Goal: Task Accomplishment & Management: Manage account settings

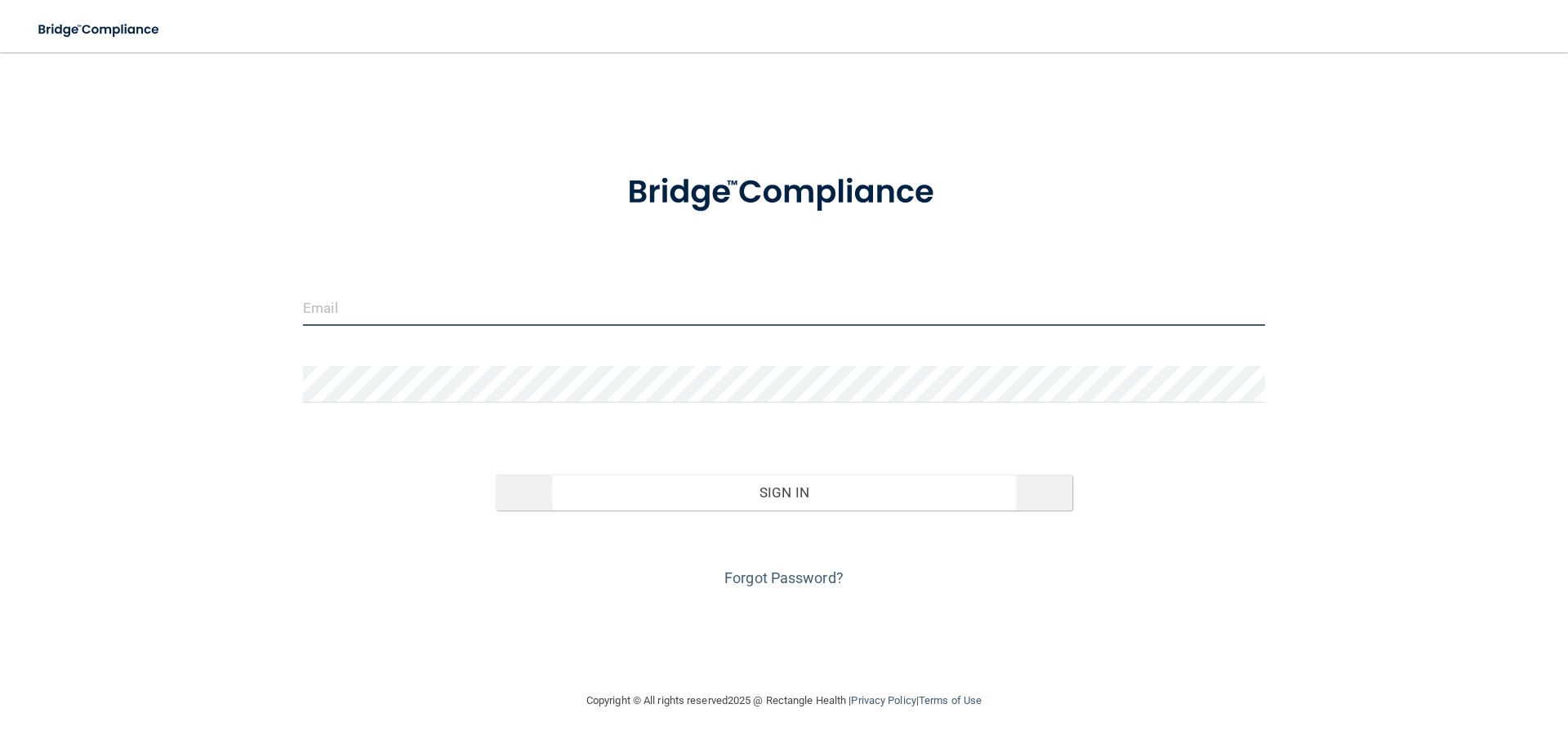
type input "[EMAIL_ADDRESS][DOMAIN_NAME]"
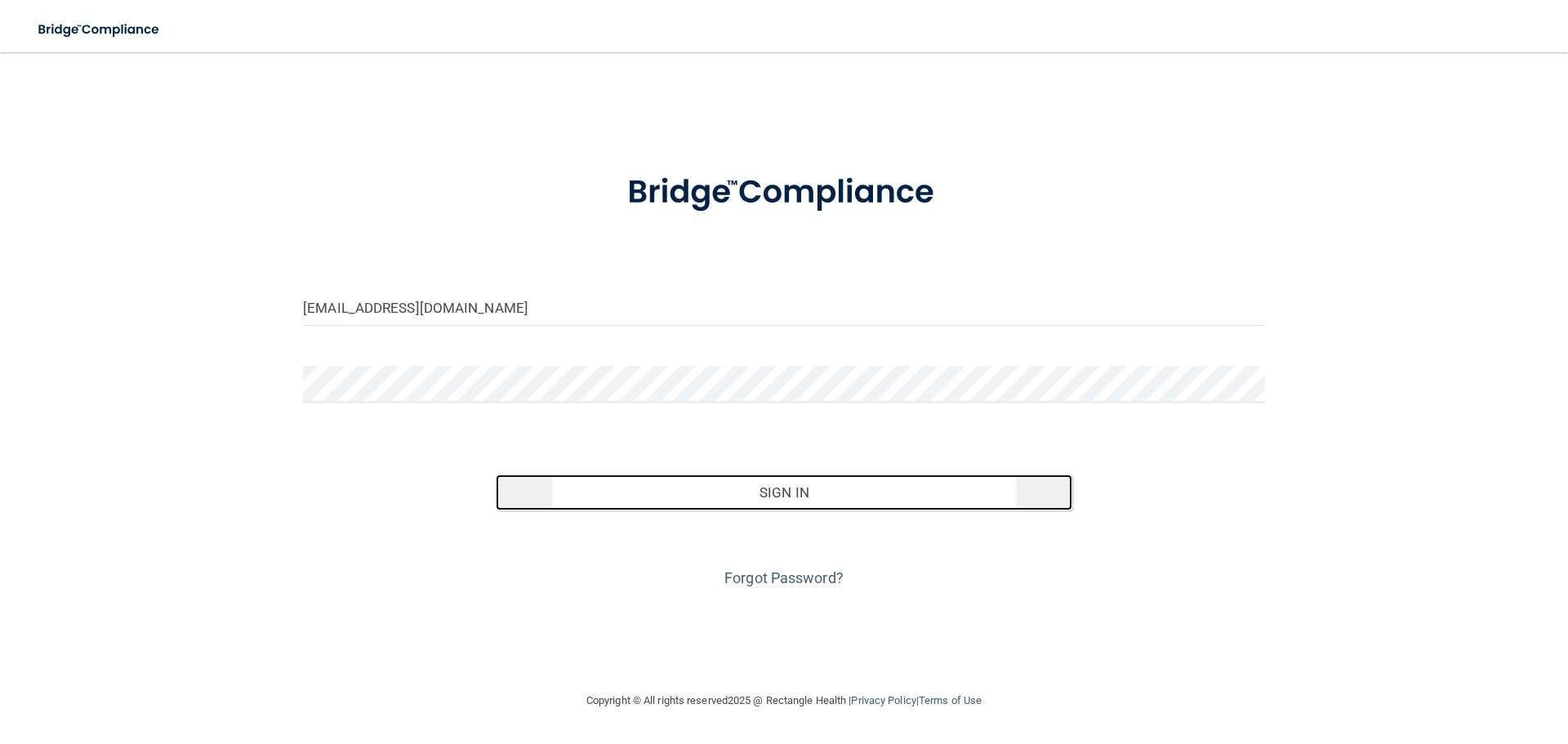
click at [803, 488] on button "Sign In" at bounding box center [784, 492] width 578 height 36
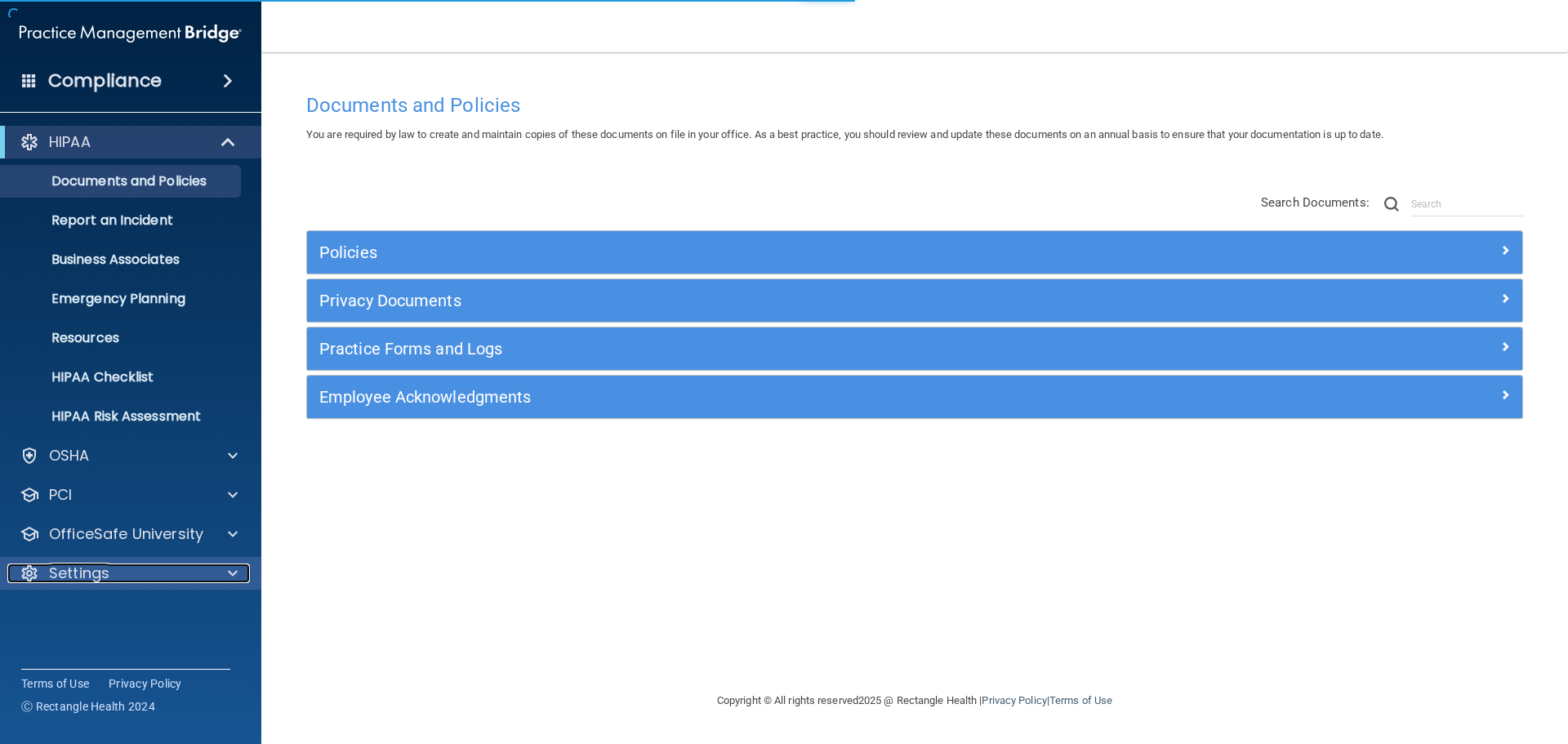
click at [155, 575] on div "Settings" at bounding box center [109, 574] width 203 height 20
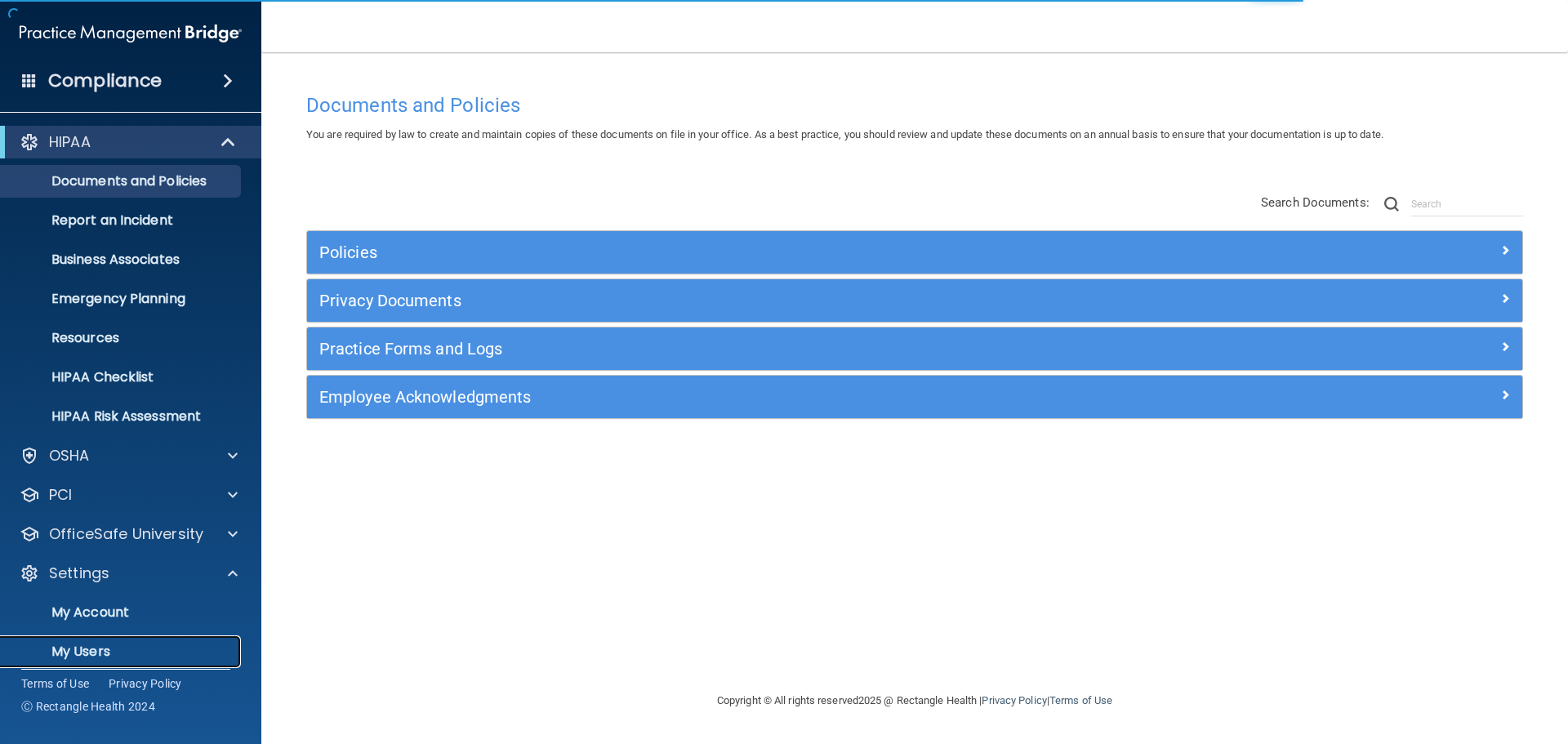
click at [88, 648] on p "My Users" at bounding box center [122, 652] width 223 height 17
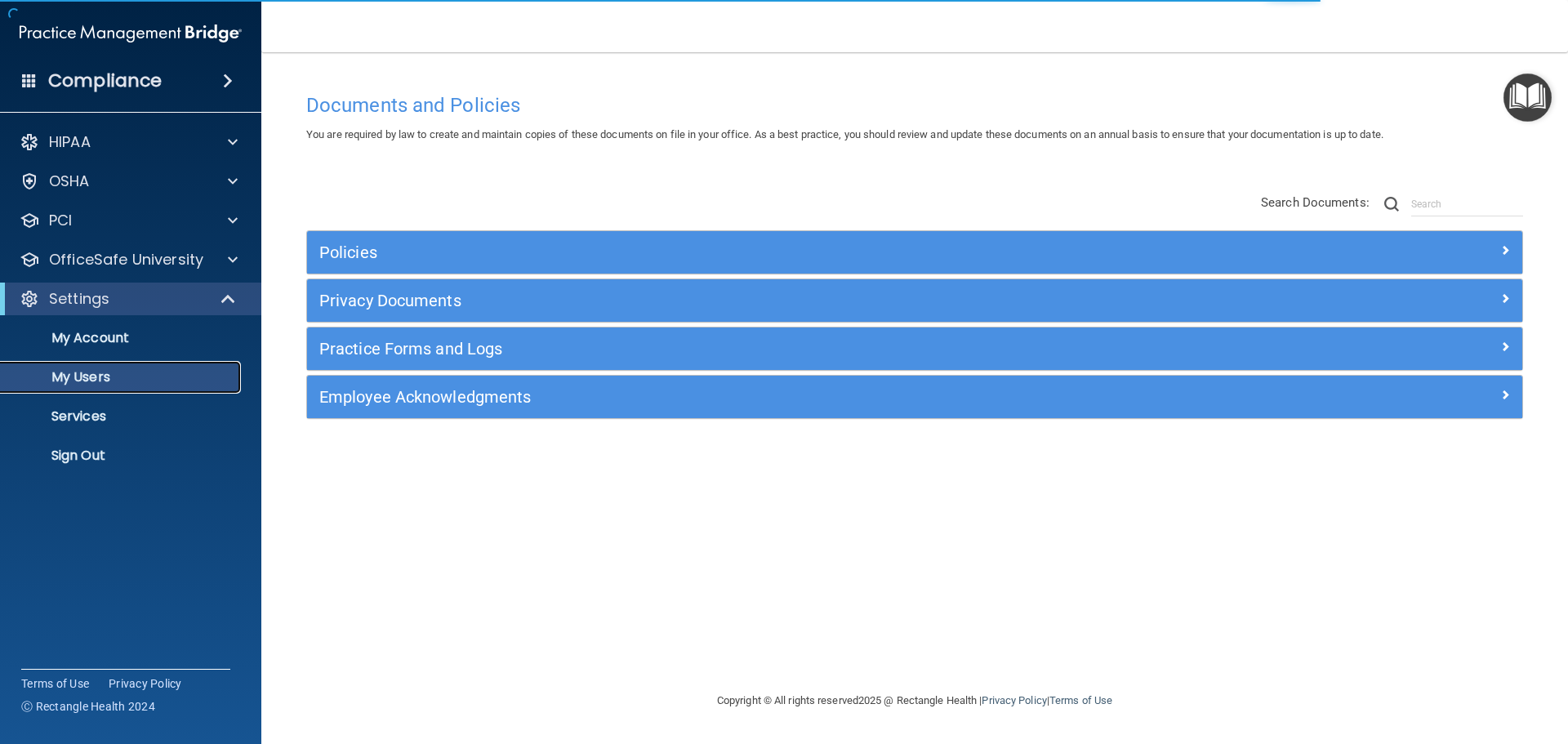
select select "20"
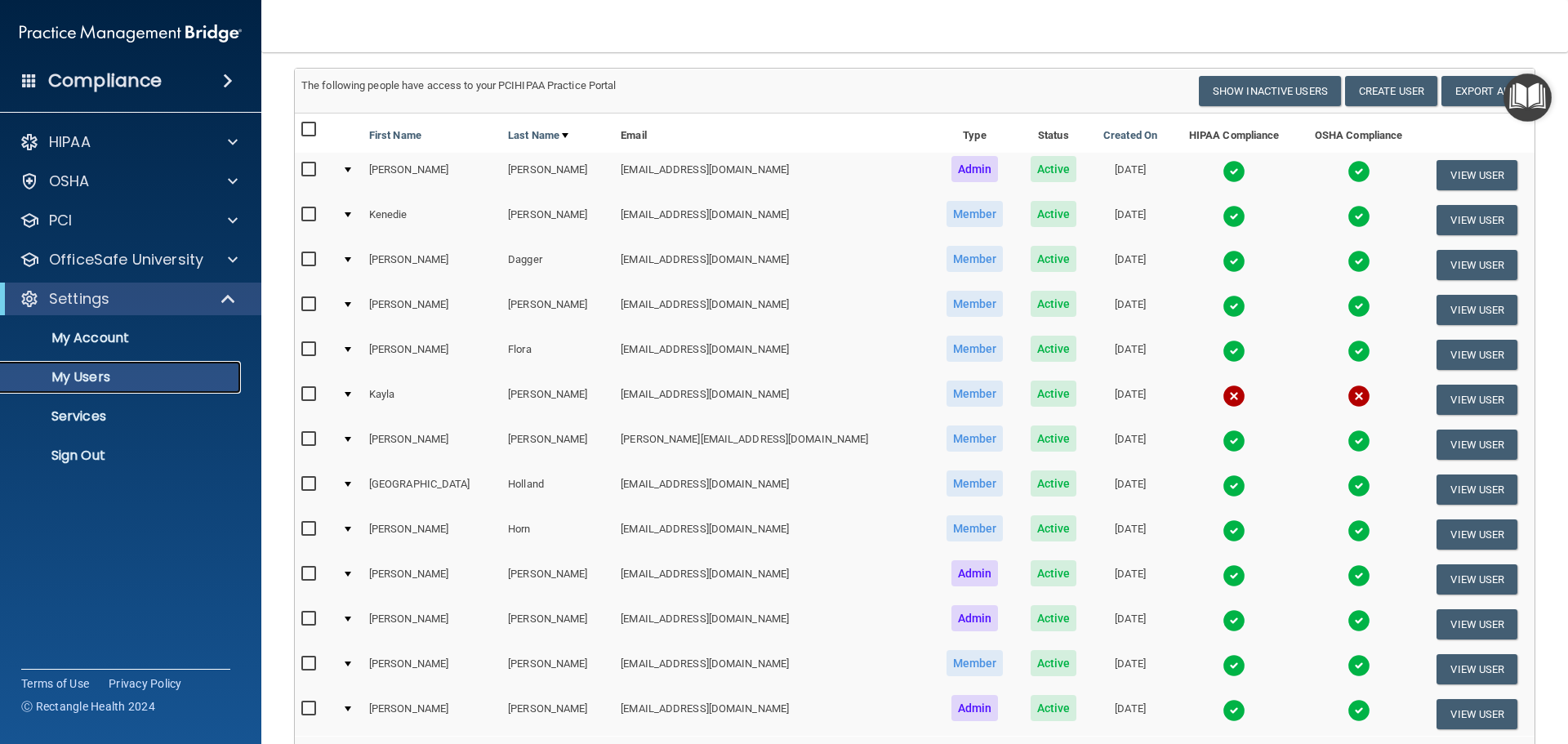
scroll to position [81, 0]
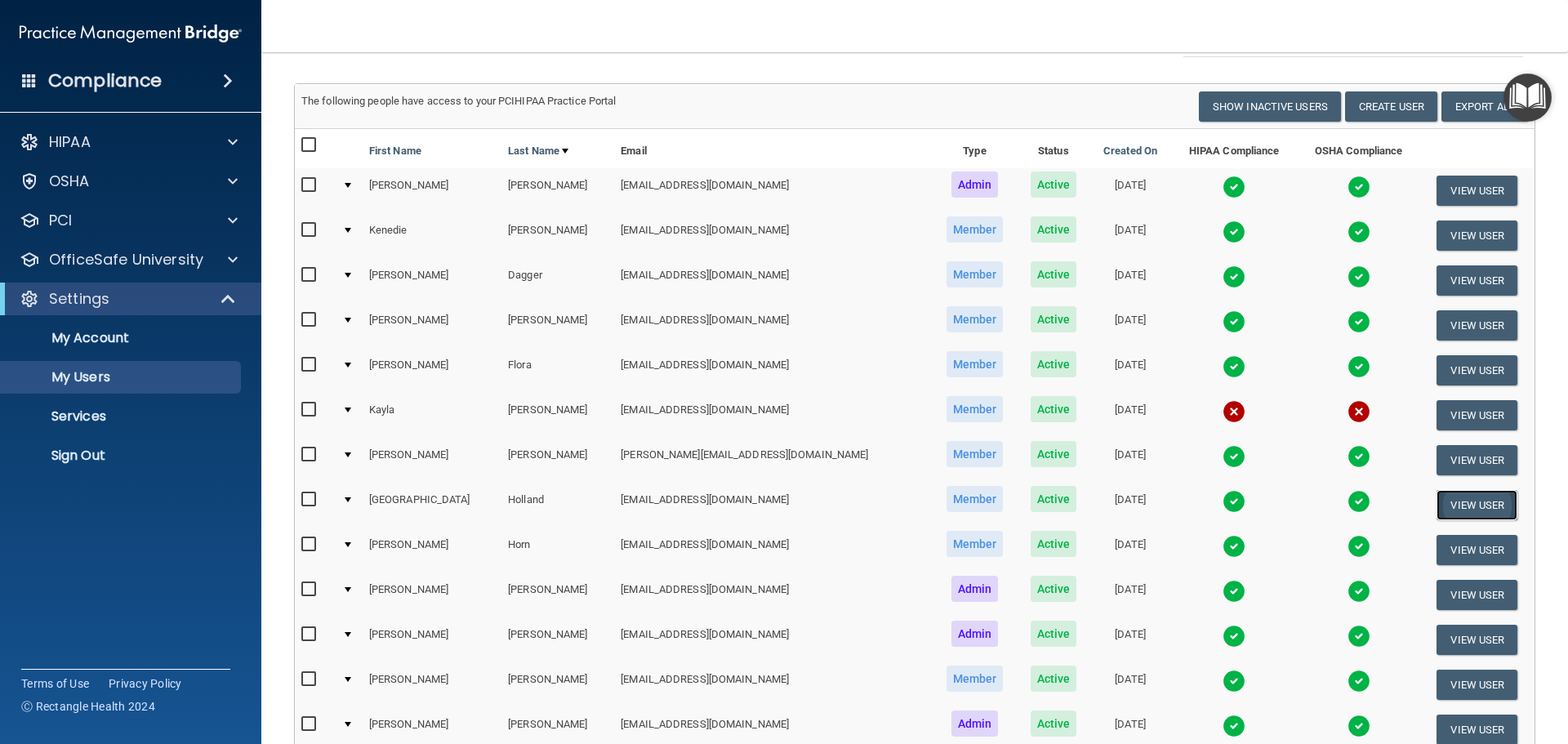
click at [1485, 502] on button "View User" at bounding box center [1477, 505] width 81 height 30
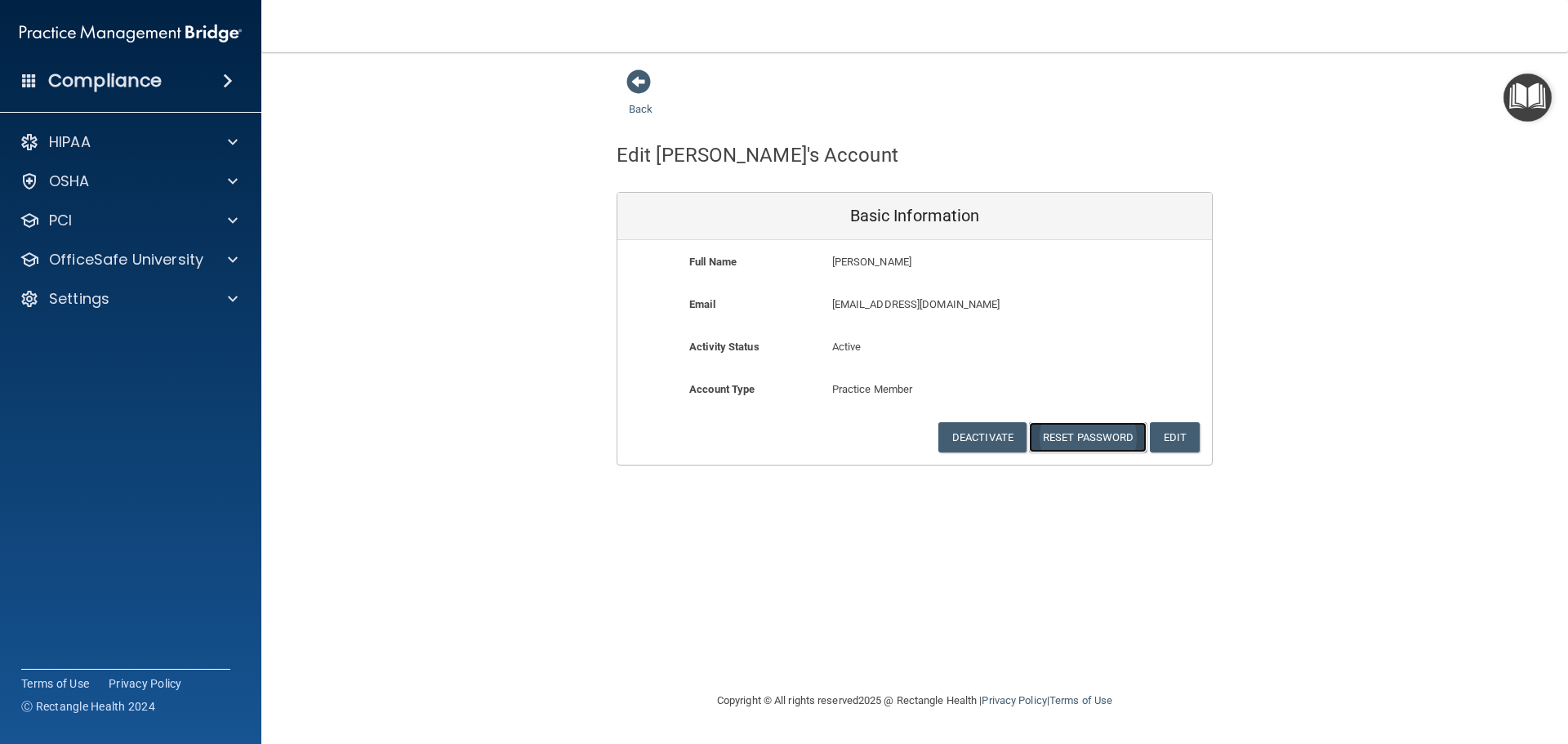
click at [1090, 443] on button "Reset Password" at bounding box center [1088, 437] width 118 height 30
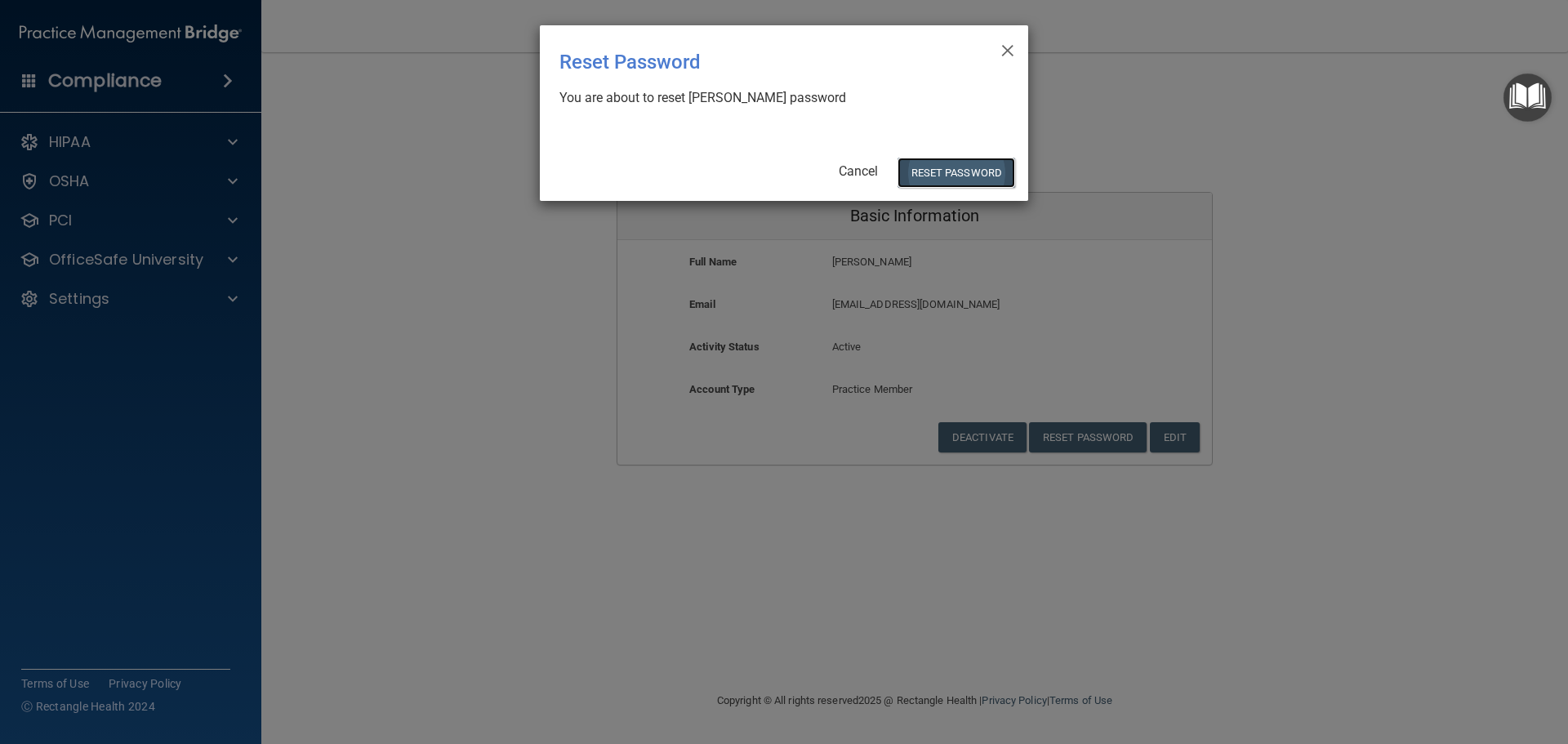
click at [945, 165] on button "Reset Password" at bounding box center [956, 173] width 118 height 30
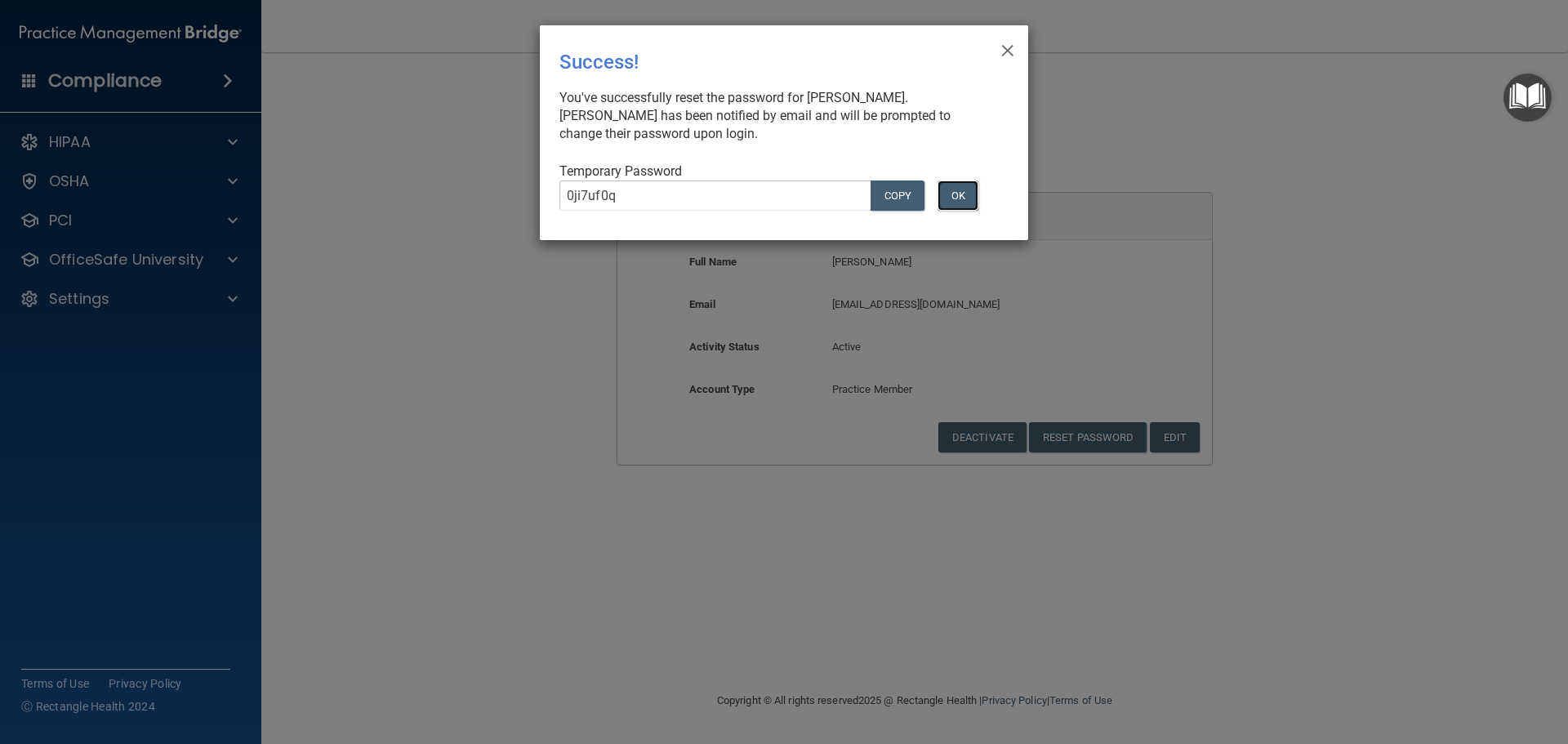
click at [960, 201] on button "OK" at bounding box center [957, 195] width 41 height 30
